Goal: Task Accomplishment & Management: Manage account settings

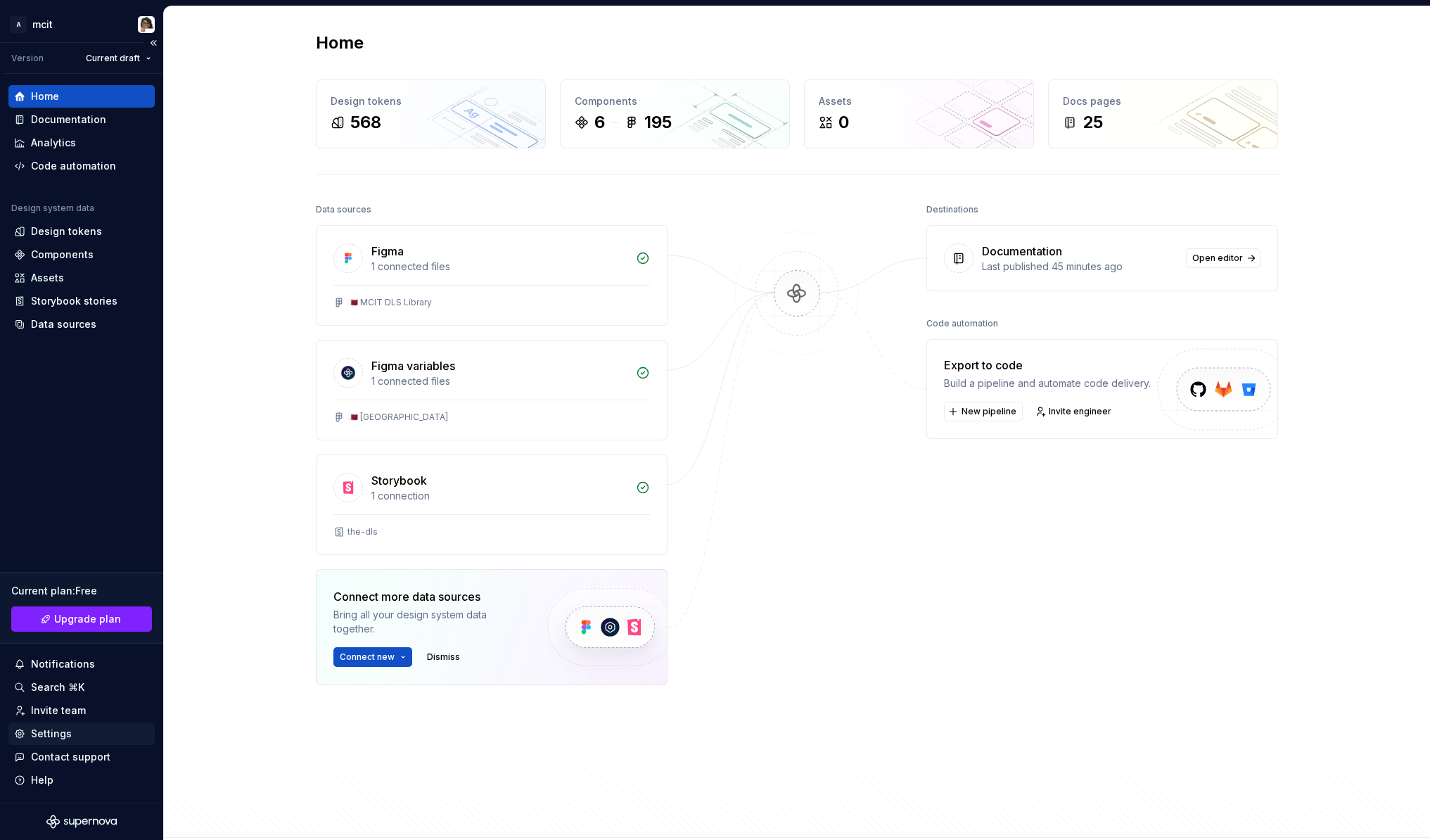
click at [62, 741] on div "Settings" at bounding box center [82, 733] width 147 height 22
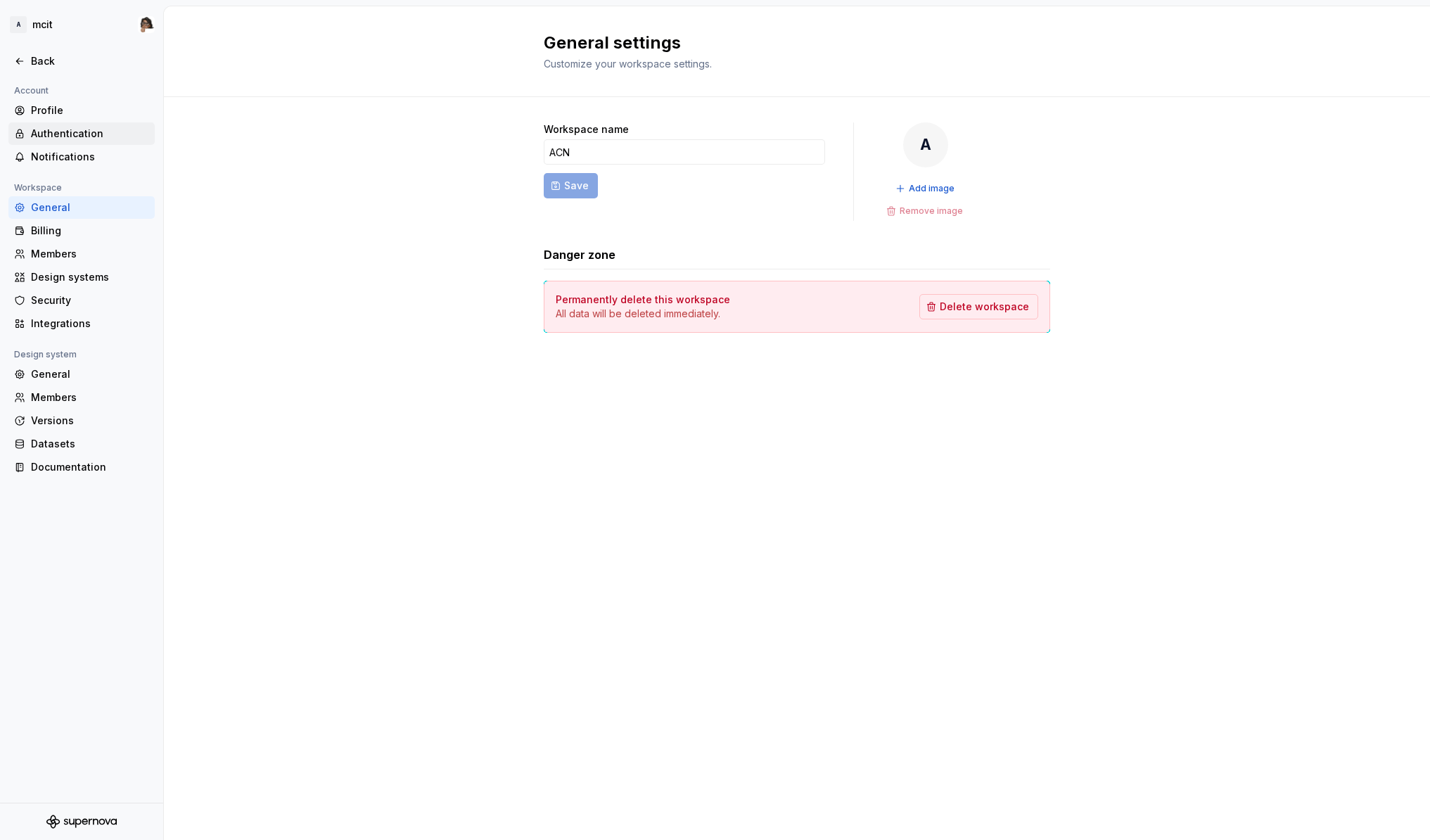
click at [77, 134] on div "Authentication" at bounding box center [89, 134] width 118 height 14
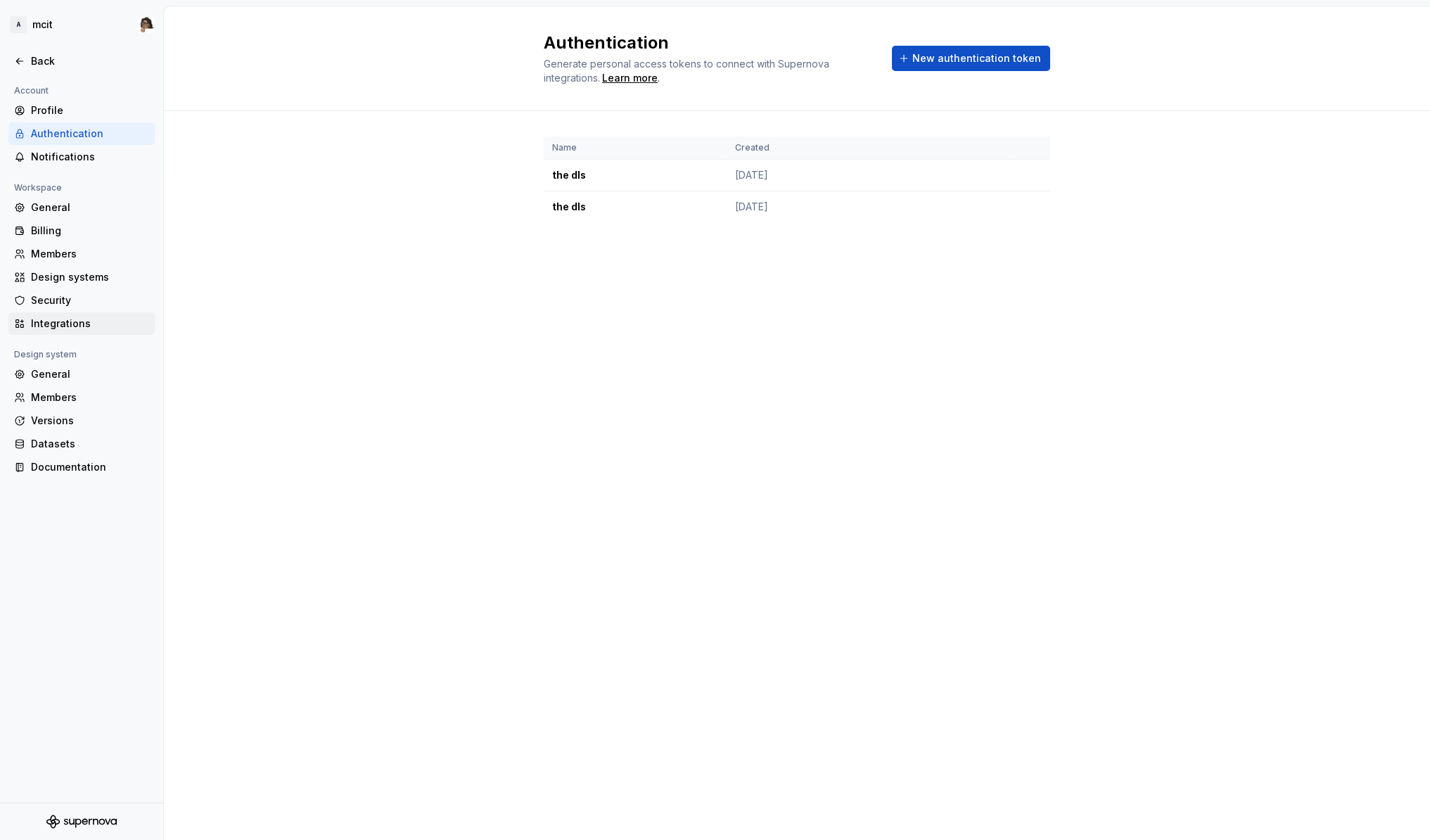
click at [64, 318] on div "Integrations" at bounding box center [89, 324] width 118 height 14
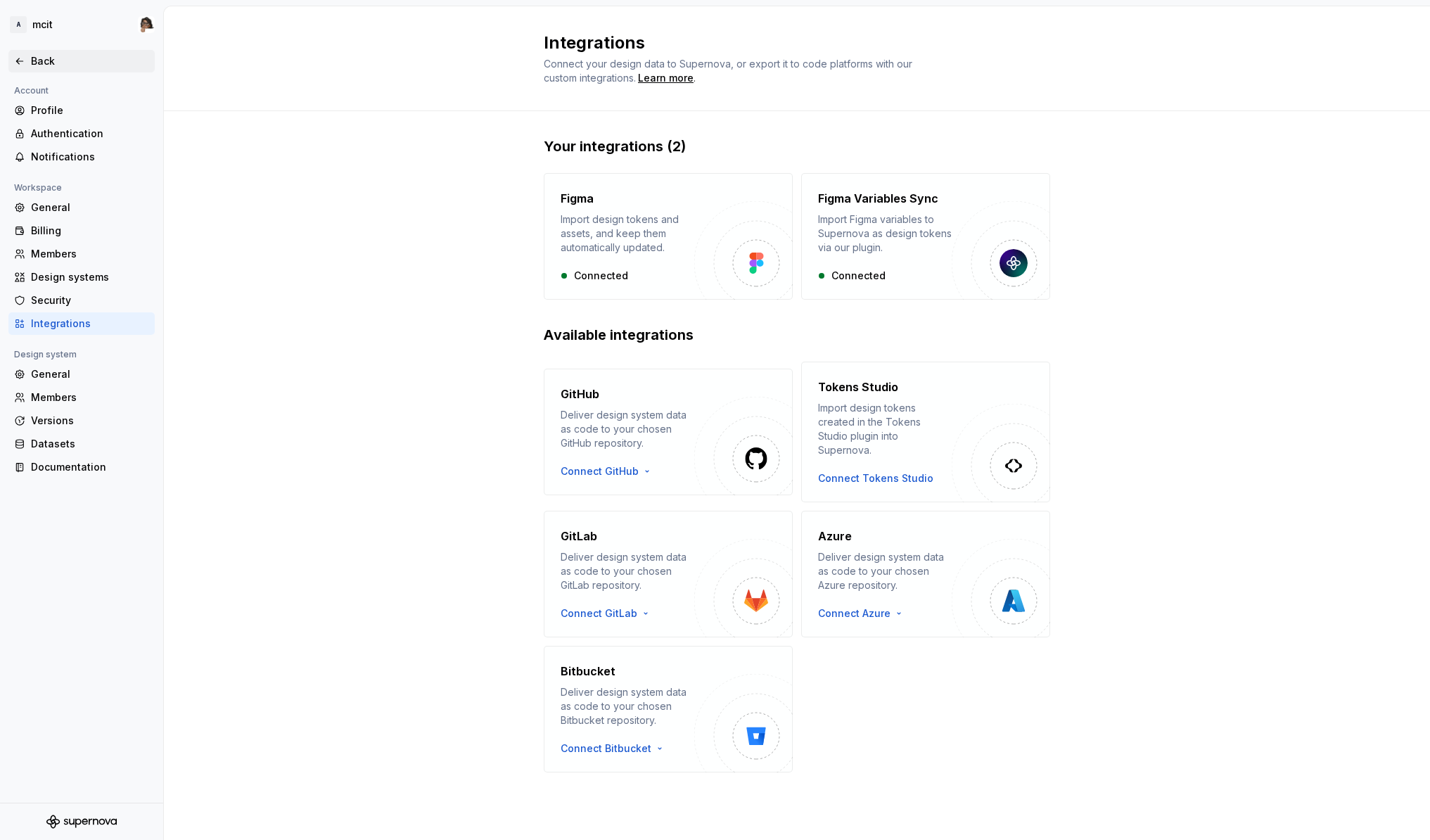
click at [50, 61] on div "Back" at bounding box center [89, 61] width 118 height 14
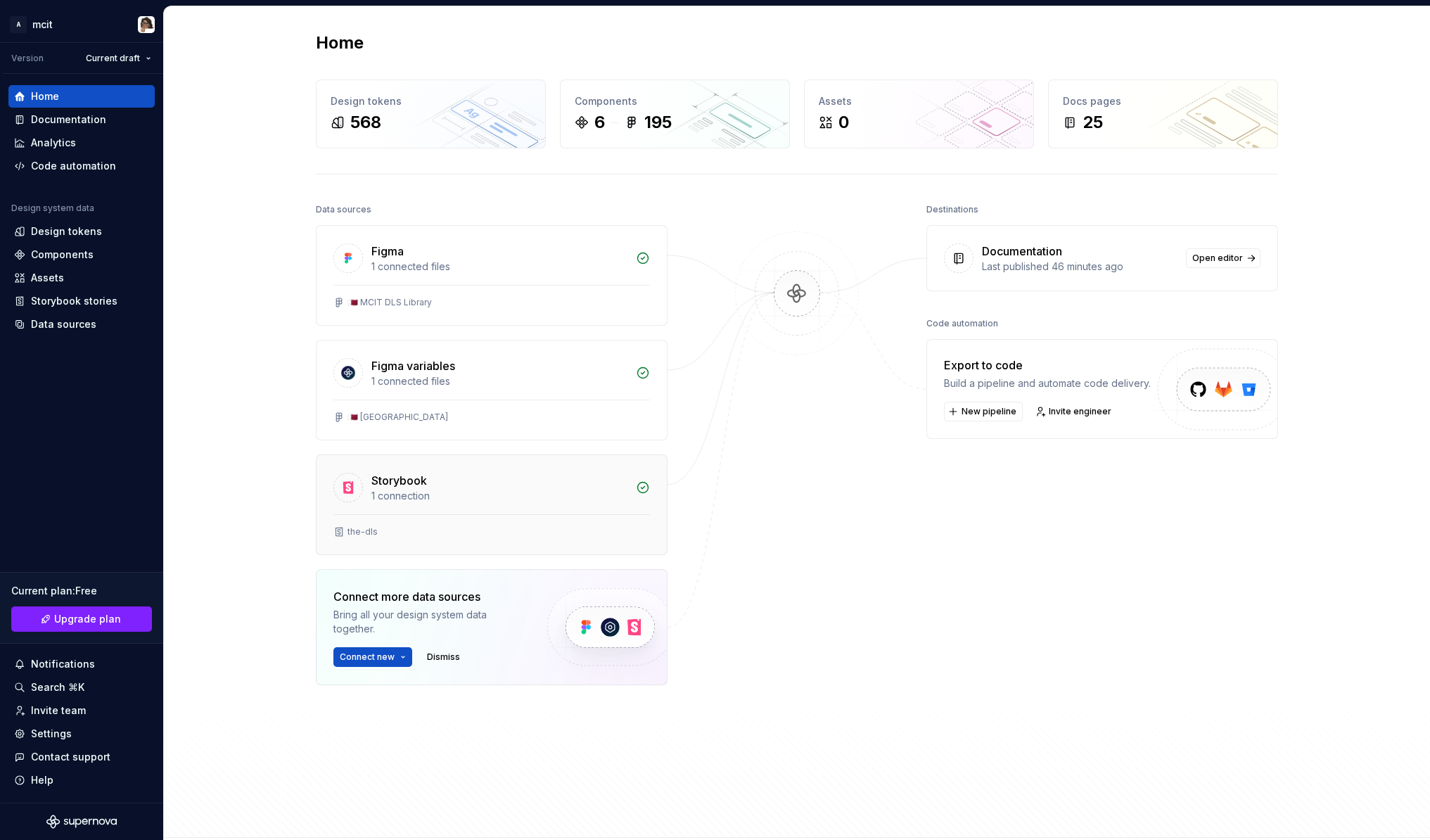
click at [381, 499] on div "1 connection" at bounding box center [500, 496] width 256 height 14
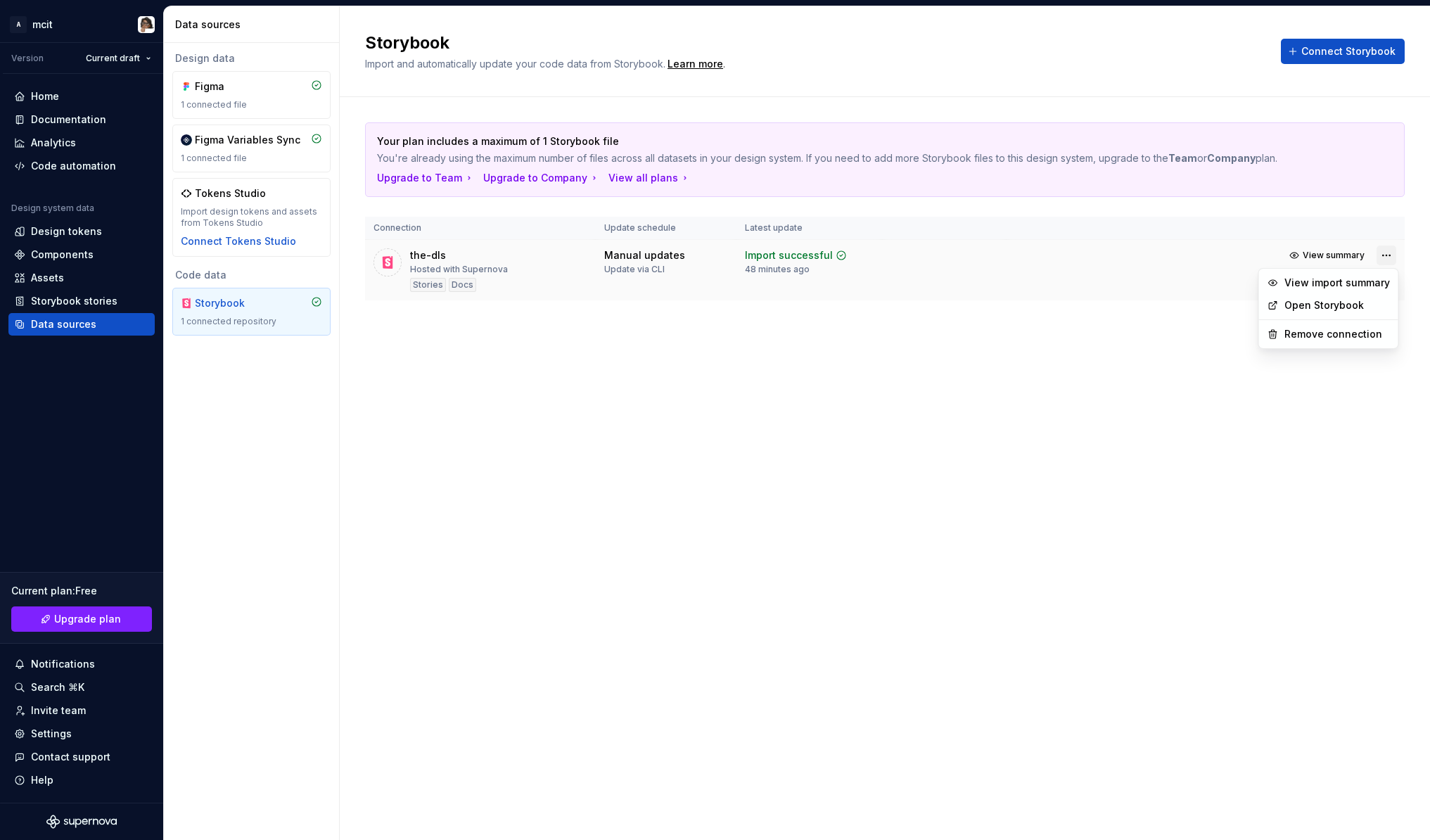
click at [1384, 256] on html "A mcit Version Current draft Home Documentation Analytics Code automation Desig…" at bounding box center [715, 420] width 1430 height 840
click at [1366, 302] on link "Open Storybook" at bounding box center [1338, 305] width 106 height 14
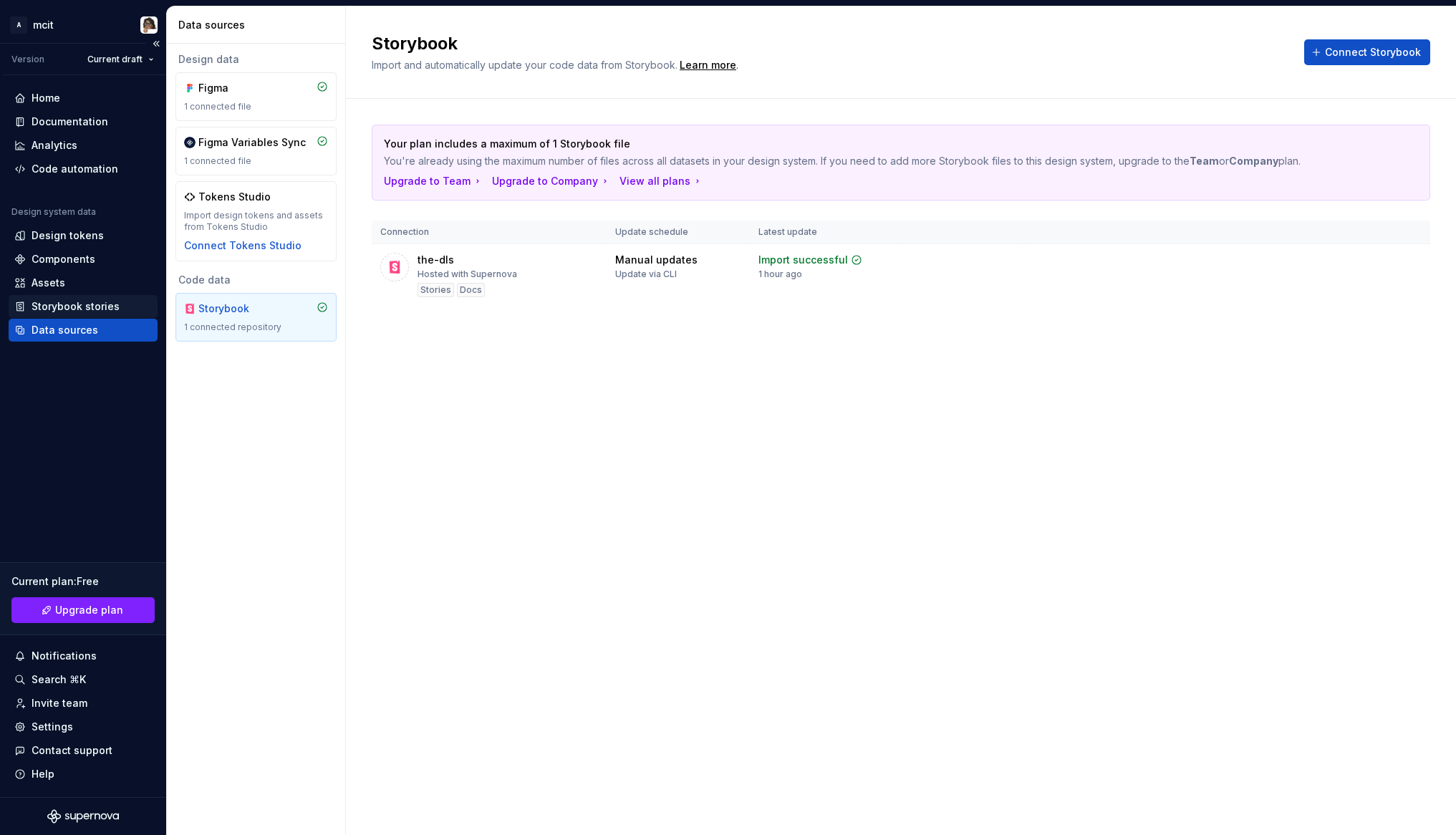
click at [78, 300] on div "Storybook stories" at bounding box center [75, 306] width 88 height 15
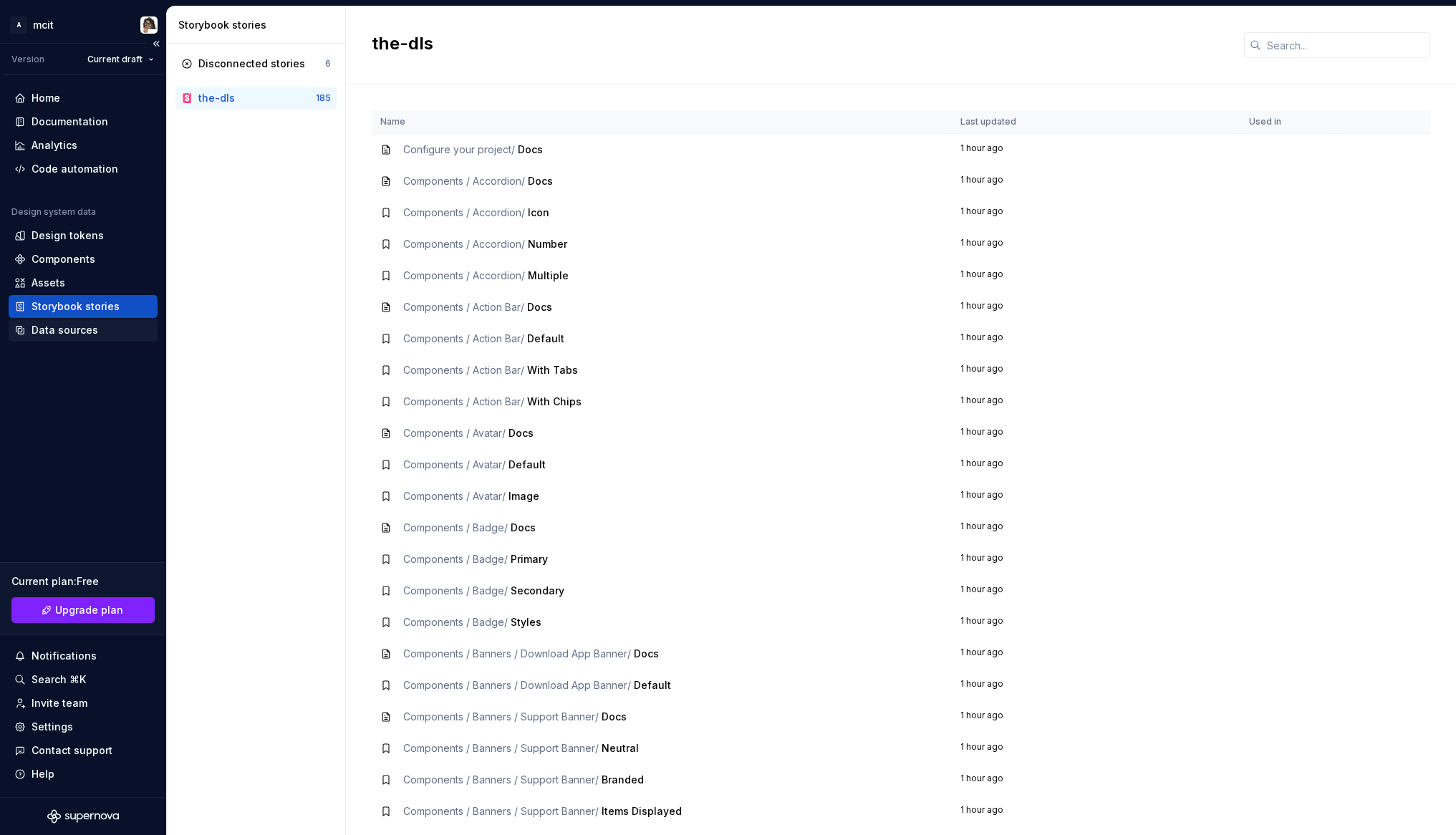
click at [79, 334] on div "Data sources" at bounding box center [65, 331] width 67 height 15
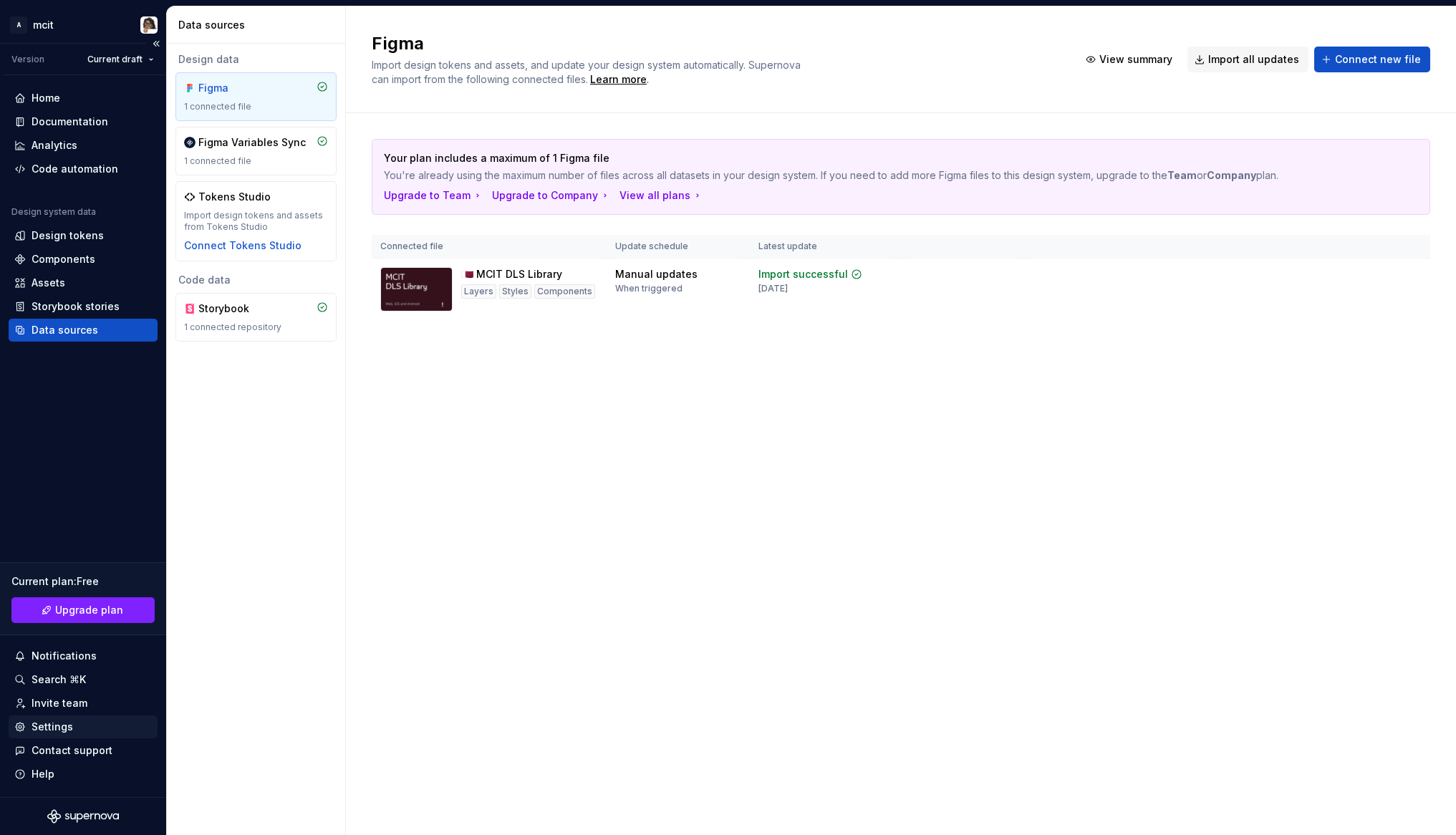
click at [60, 732] on div "Settings" at bounding box center [52, 727] width 41 height 15
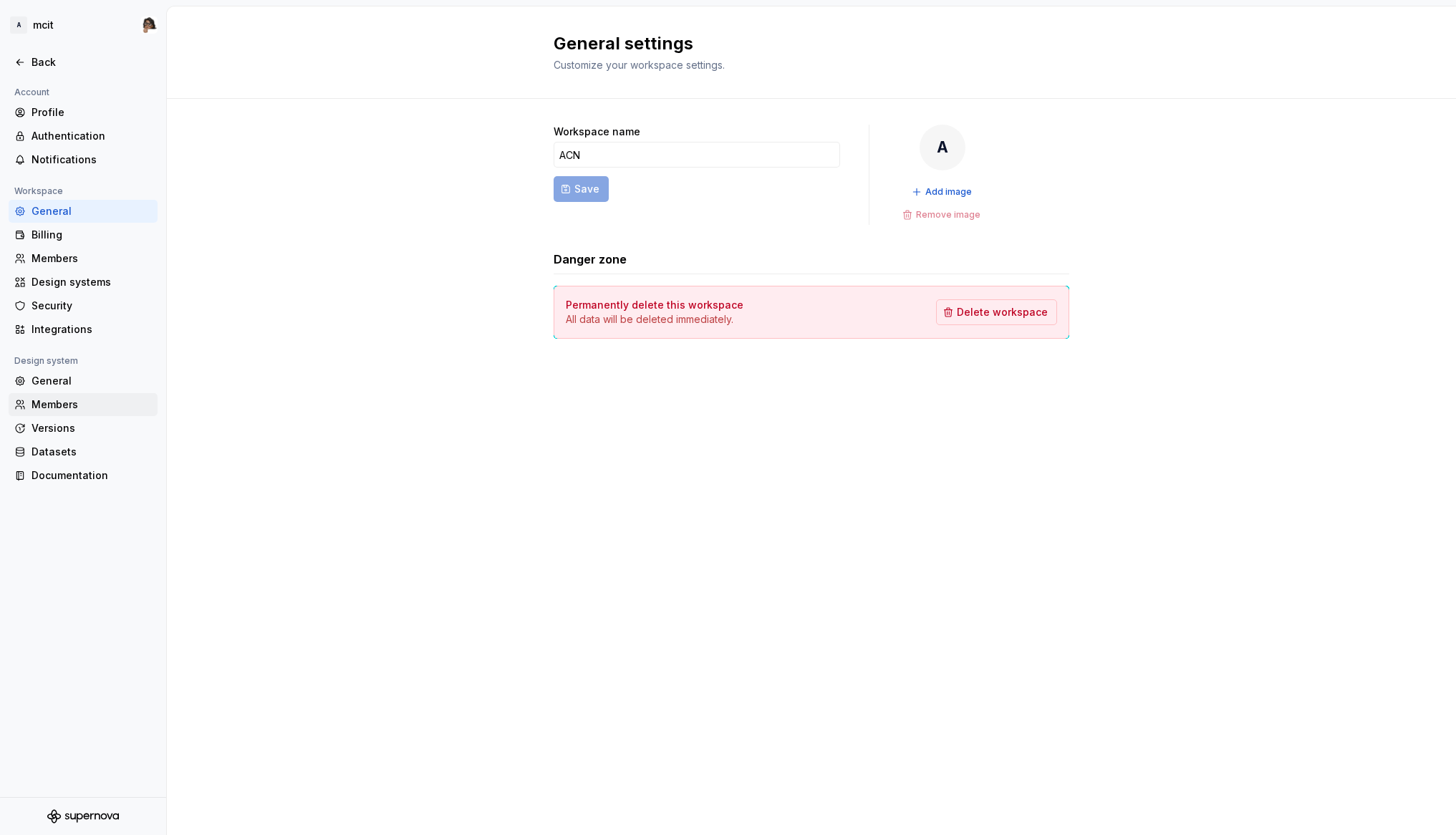
click at [85, 400] on div "Members" at bounding box center [91, 405] width 120 height 15
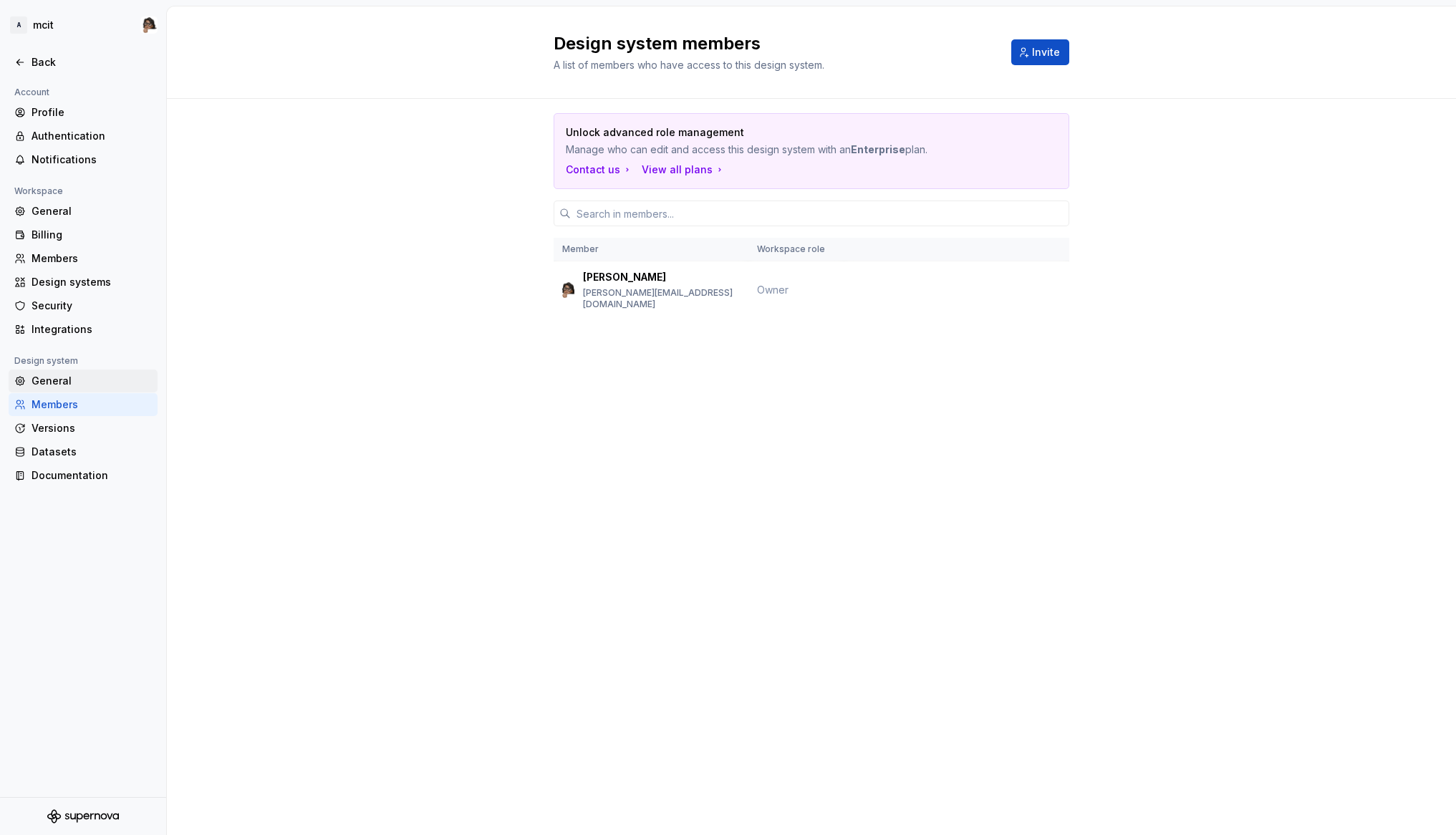
click at [80, 377] on div "General" at bounding box center [91, 381] width 120 height 15
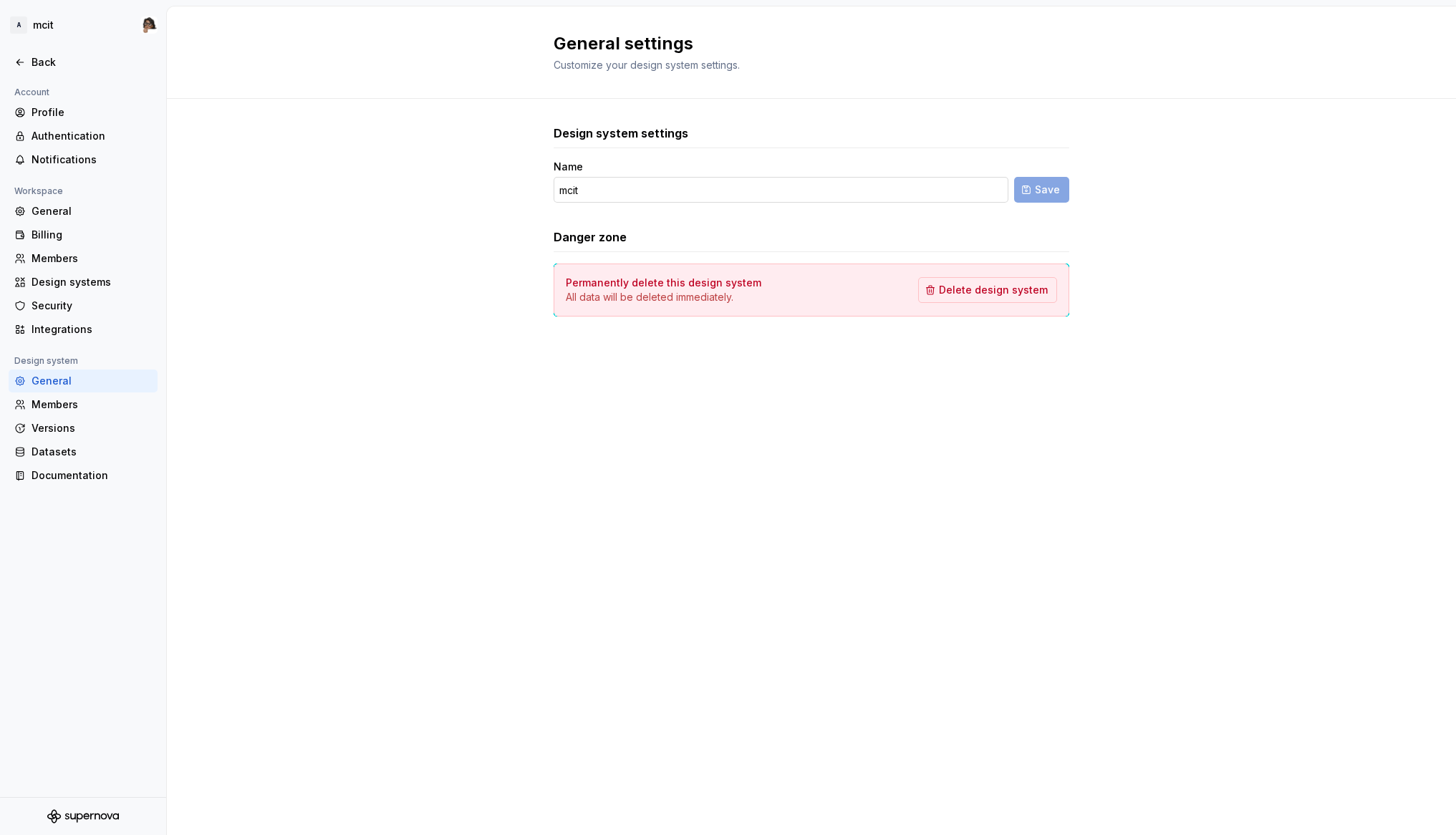
click at [622, 194] on input "mcit" at bounding box center [781, 189] width 455 height 25
type input "ministry"
click at [1053, 189] on span "Save" at bounding box center [1048, 190] width 25 height 15
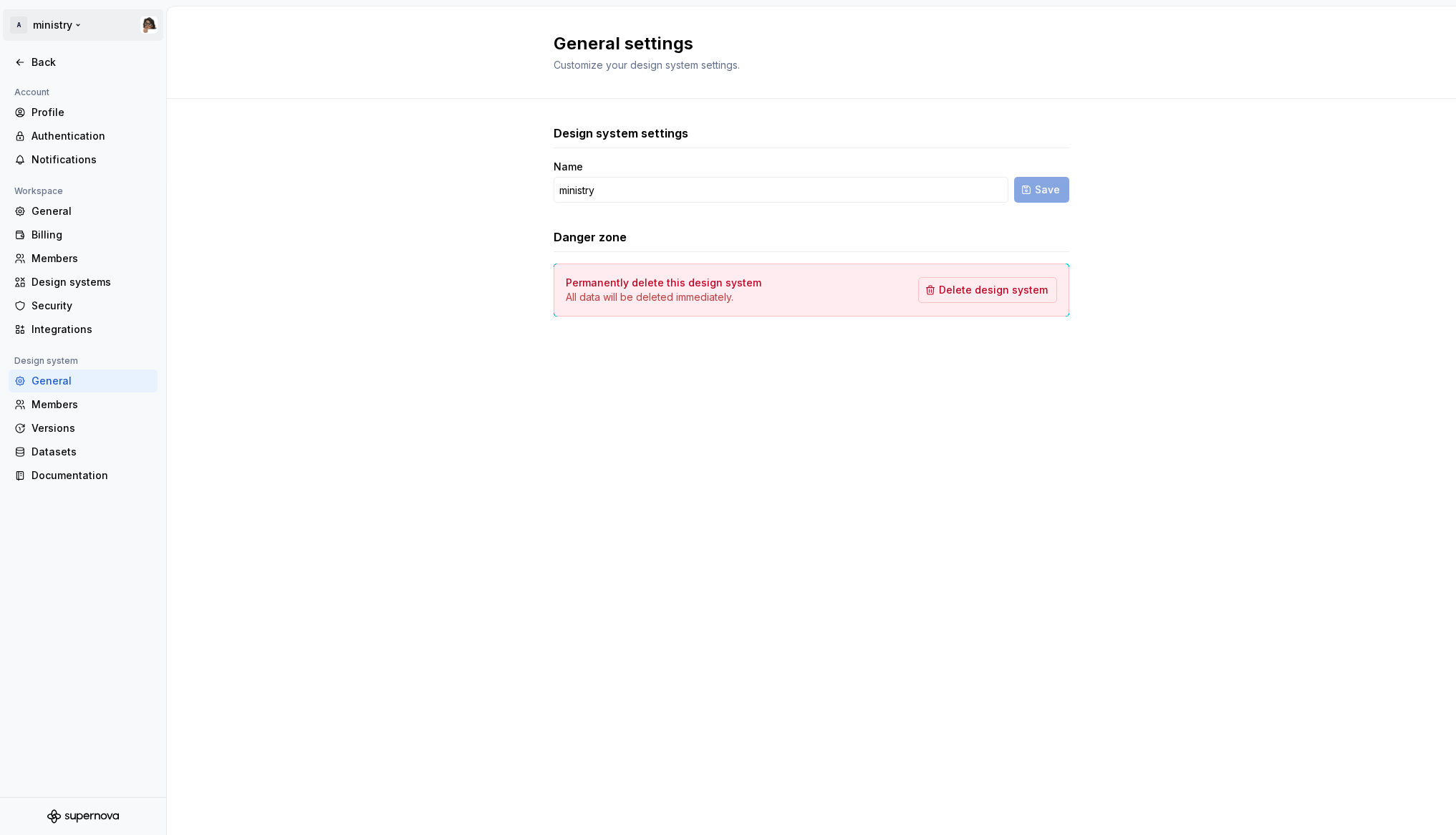
click at [69, 23] on html "A ministry Back Account Profile Authentication Notifications Workspace General …" at bounding box center [728, 417] width 1456 height 835
click at [391, 299] on html "A ministry Back Account Profile Authentication Notifications Workspace General …" at bounding box center [728, 417] width 1456 height 835
